Goal: Task Accomplishment & Management: Manage account settings

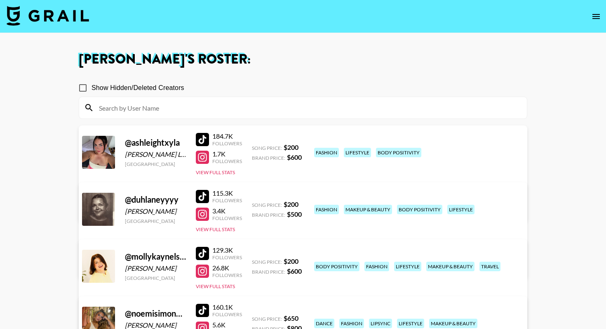
click at [38, 25] on img at bounding box center [48, 16] width 82 height 20
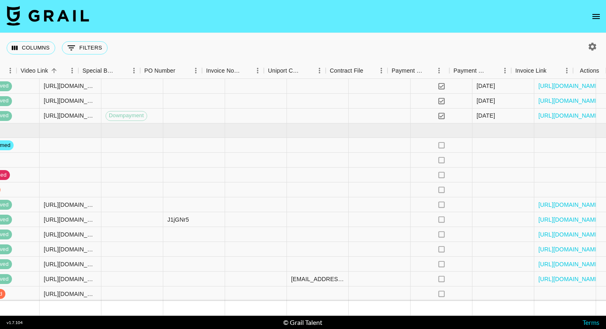
scroll to position [652, 763]
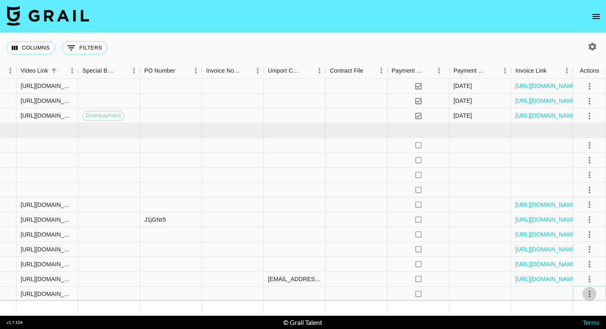
click at [589, 295] on icon "select merge strategy" at bounding box center [590, 293] width 2 height 7
click at [577, 275] on div "Approve" at bounding box center [571, 276] width 25 height 10
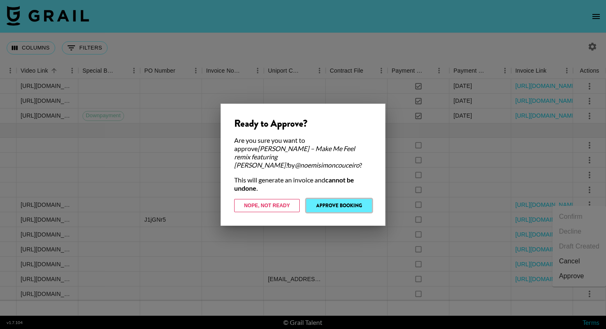
click at [348, 203] on button "Approve Booking" at bounding box center [339, 205] width 66 height 13
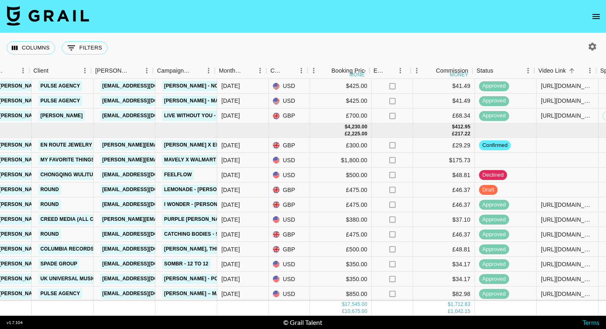
scroll to position [652, 242]
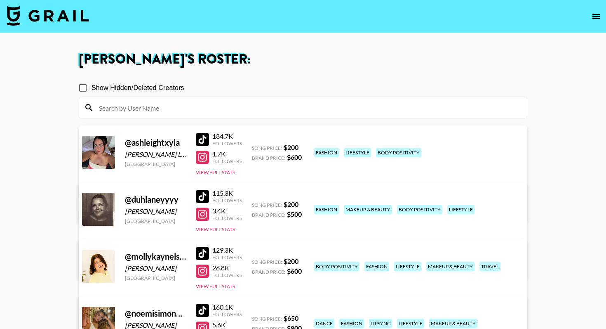
click at [39, 16] on img at bounding box center [48, 16] width 82 height 20
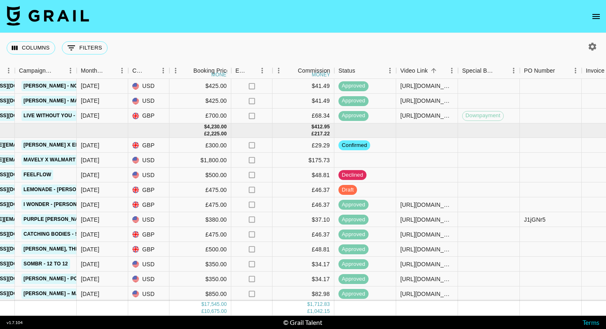
scroll to position [652, 399]
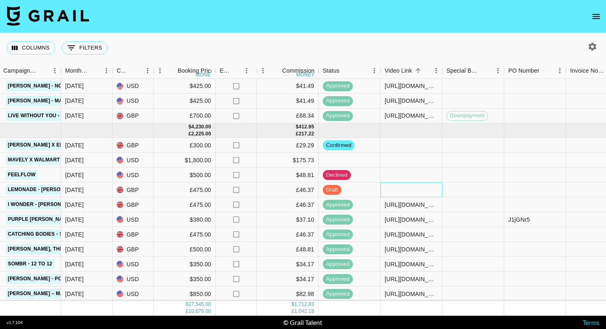
click at [409, 191] on div at bounding box center [412, 189] width 62 height 15
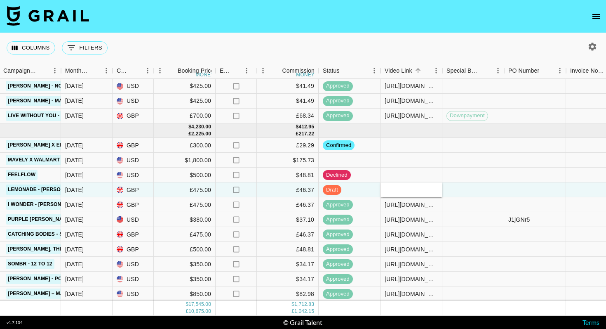
type input "[URL][DOMAIN_NAME]"
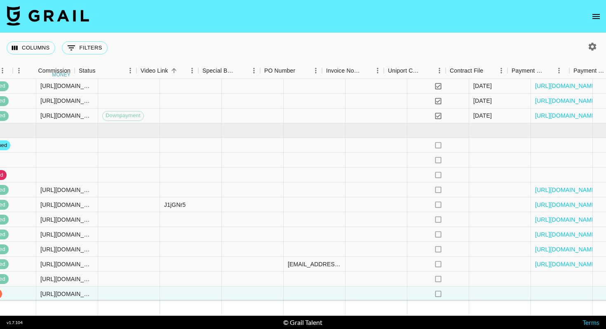
scroll to position [652, 763]
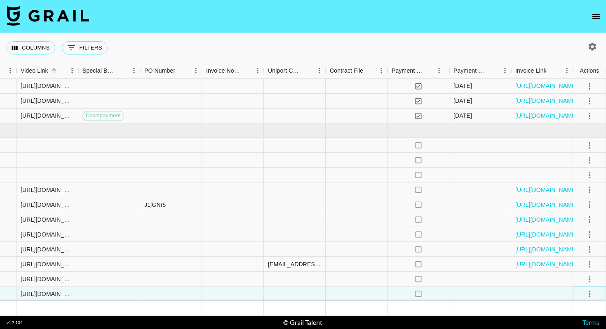
click at [586, 294] on icon "select merge strategy" at bounding box center [590, 294] width 10 height 10
click at [579, 278] on div "Approve" at bounding box center [571, 276] width 25 height 10
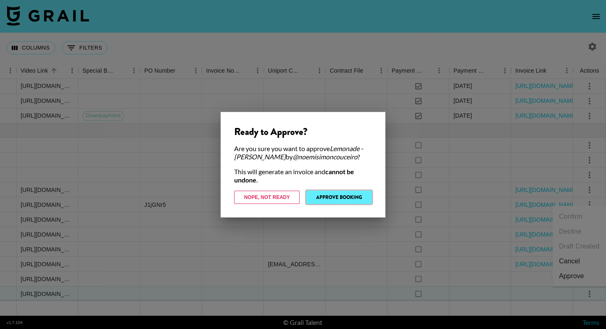
click at [335, 196] on button "Approve Booking" at bounding box center [339, 197] width 66 height 13
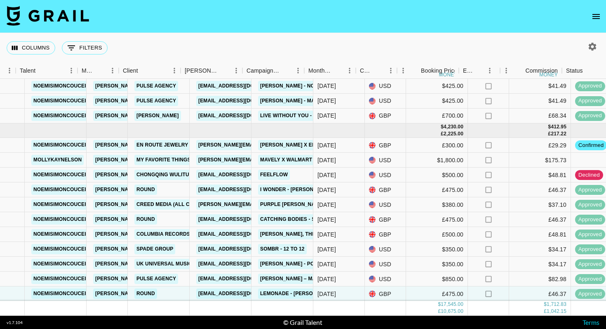
scroll to position [652, 106]
